Goal: Transaction & Acquisition: Subscribe to service/newsletter

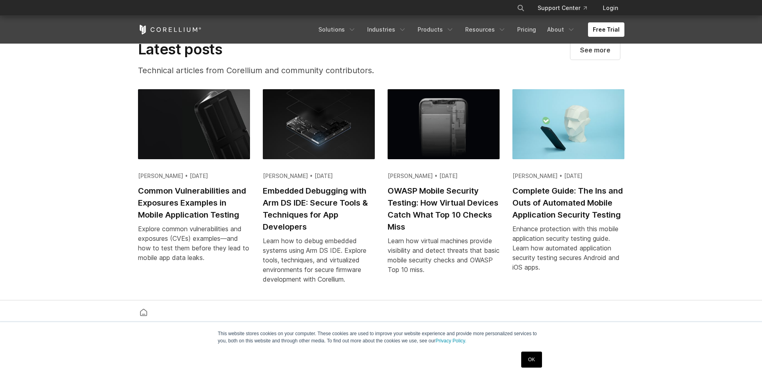
click at [531, 360] on link "OK" at bounding box center [531, 360] width 20 height 16
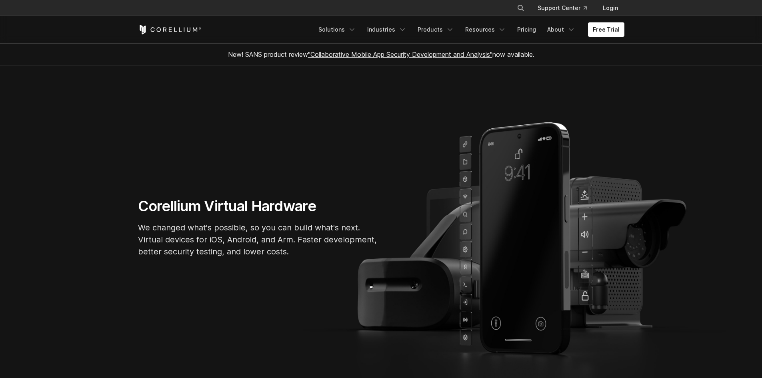
click at [373, 146] on section "Corellium Virtual Hardware We changed what's possible, so you can build what's …" at bounding box center [381, 230] width 762 height 329
click at [373, 145] on section "Corellium Virtual Hardware We changed what's possible, so you can build what's …" at bounding box center [381, 230] width 762 height 329
click at [126, 260] on section "Corellium Virtual Hardware We changed what's possible, so you can build what's …" at bounding box center [381, 230] width 762 height 329
click at [612, 30] on link "Free Trial" at bounding box center [606, 29] width 36 height 14
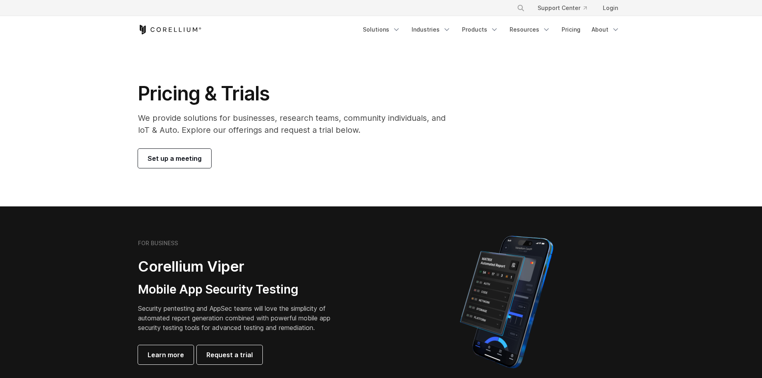
click at [212, 83] on h1 "Pricing & Trials" at bounding box center [297, 94] width 319 height 24
